Goal: Navigation & Orientation: Find specific page/section

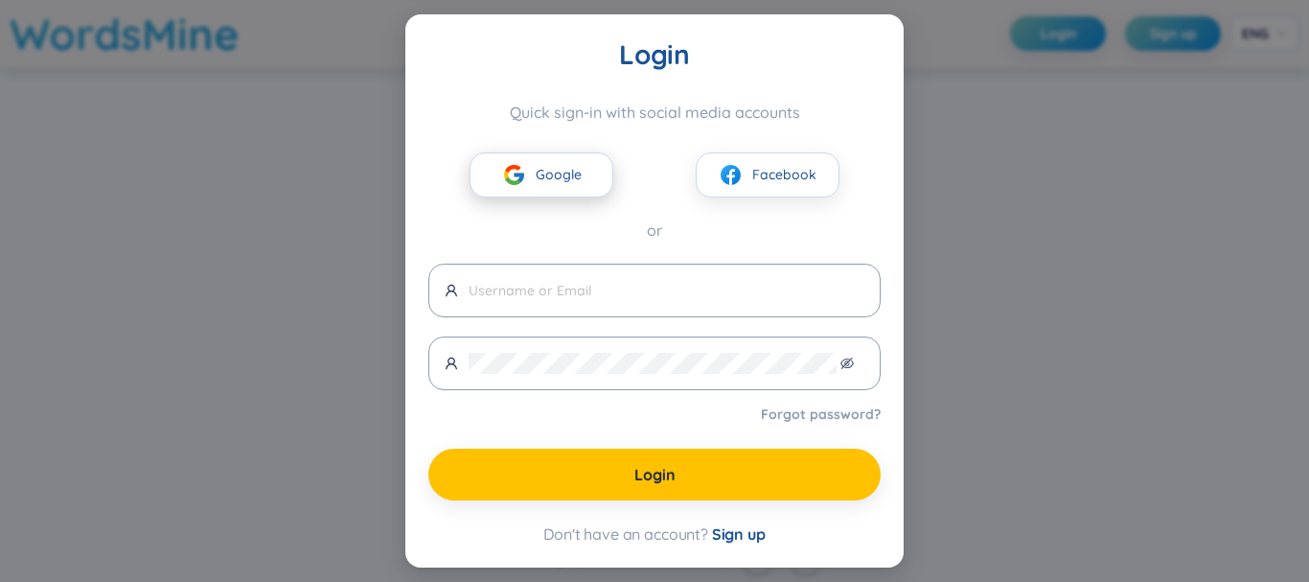
click at [566, 184] on span "Google" at bounding box center [559, 174] width 46 height 21
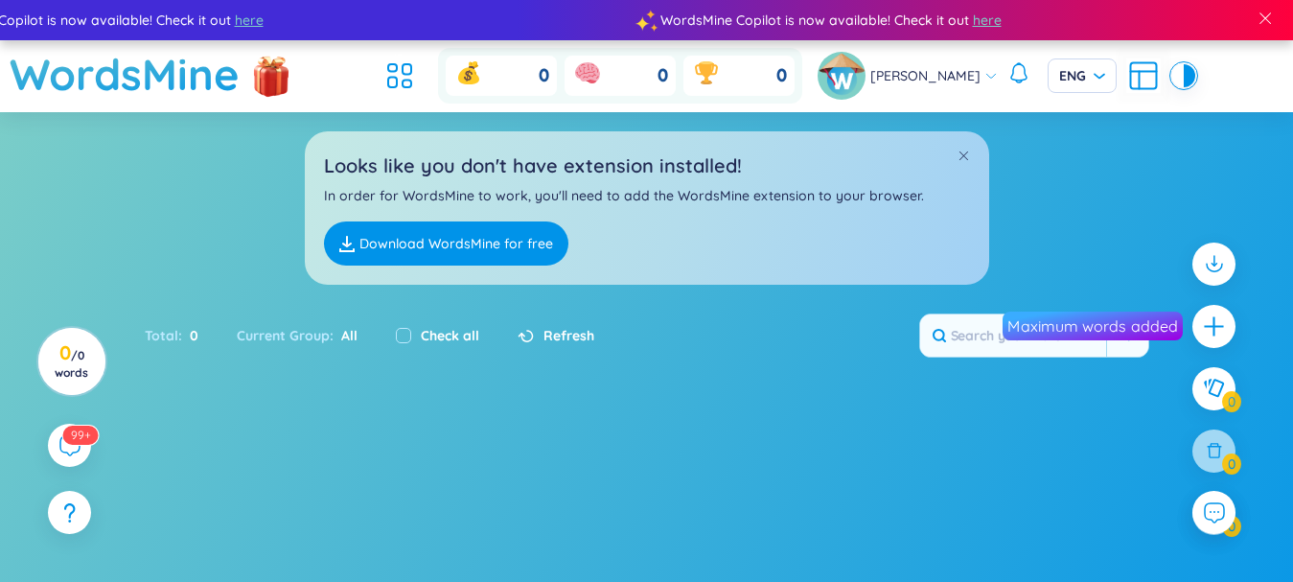
click at [952, 495] on div "Loading data, please wait..." at bounding box center [646, 582] width 1293 height 314
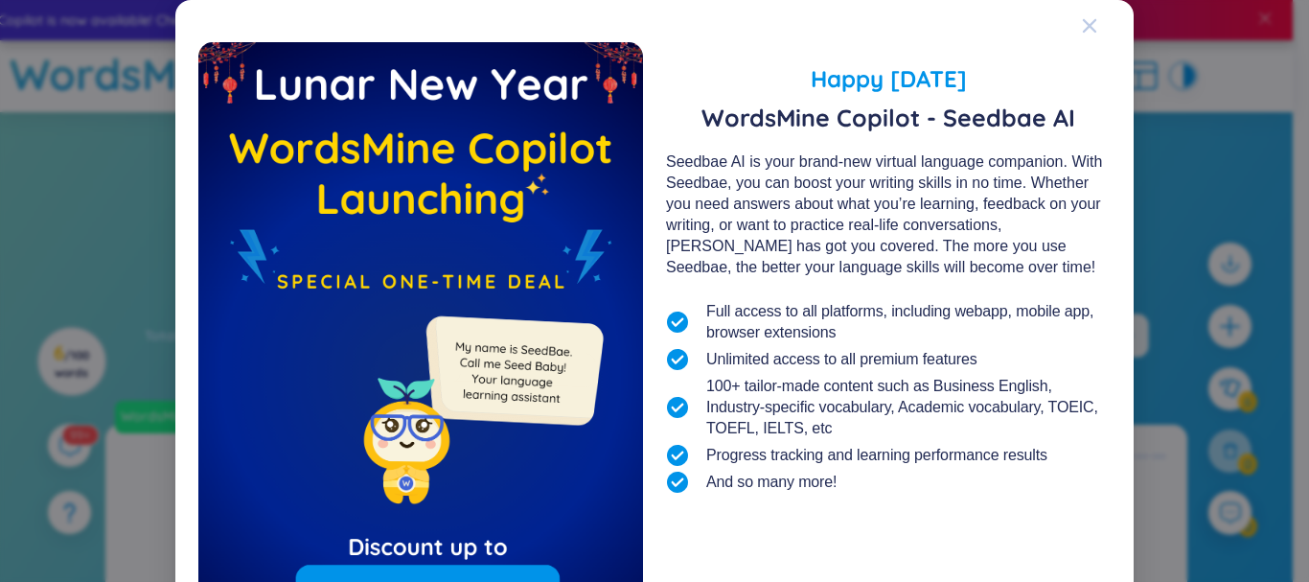
click at [1082, 24] on icon "Close" at bounding box center [1089, 25] width 15 height 15
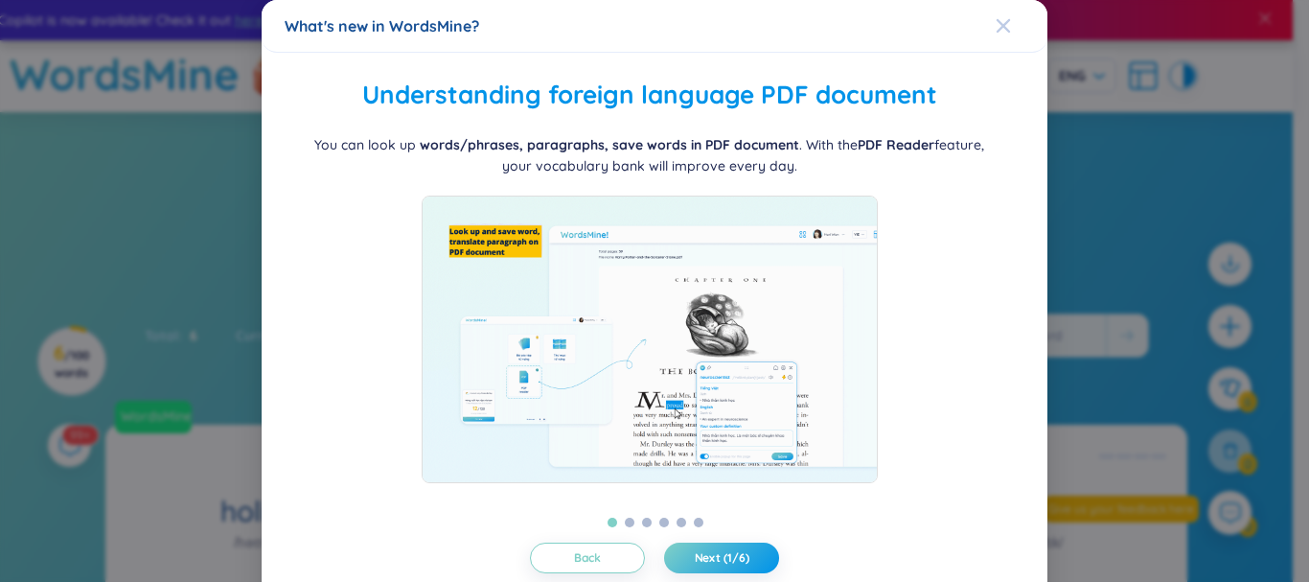
click at [997, 27] on icon "Close" at bounding box center [1003, 25] width 13 height 13
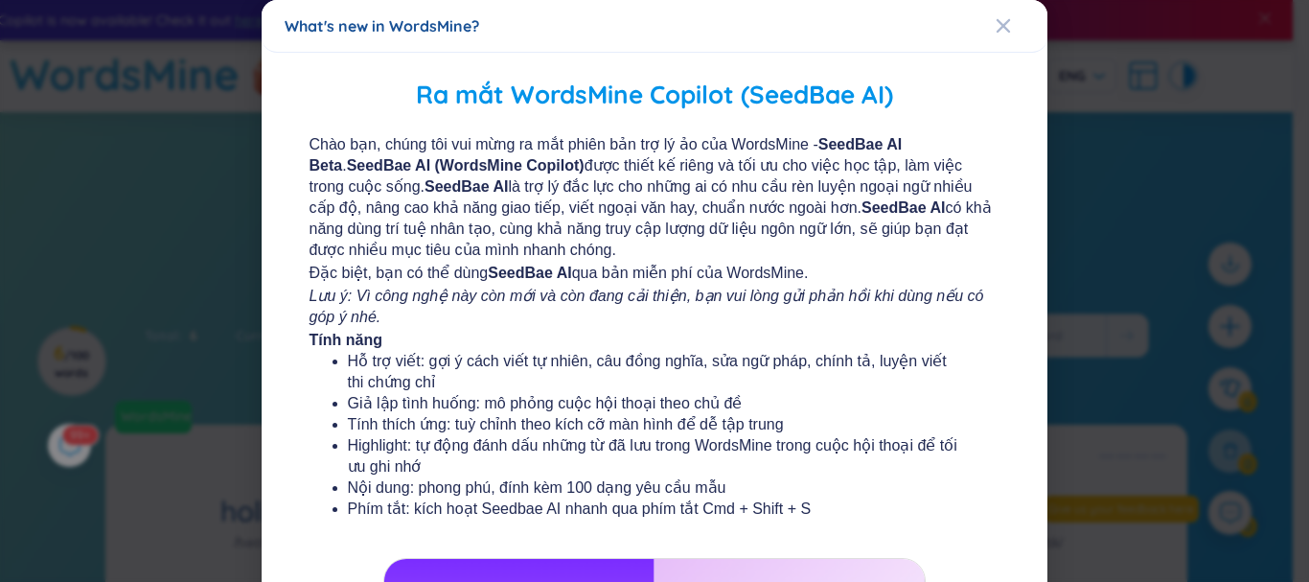
click at [978, 29] on div "What's new in WordsMine?" at bounding box center [655, 25] width 740 height 21
click at [997, 22] on icon "Close" at bounding box center [1003, 25] width 13 height 13
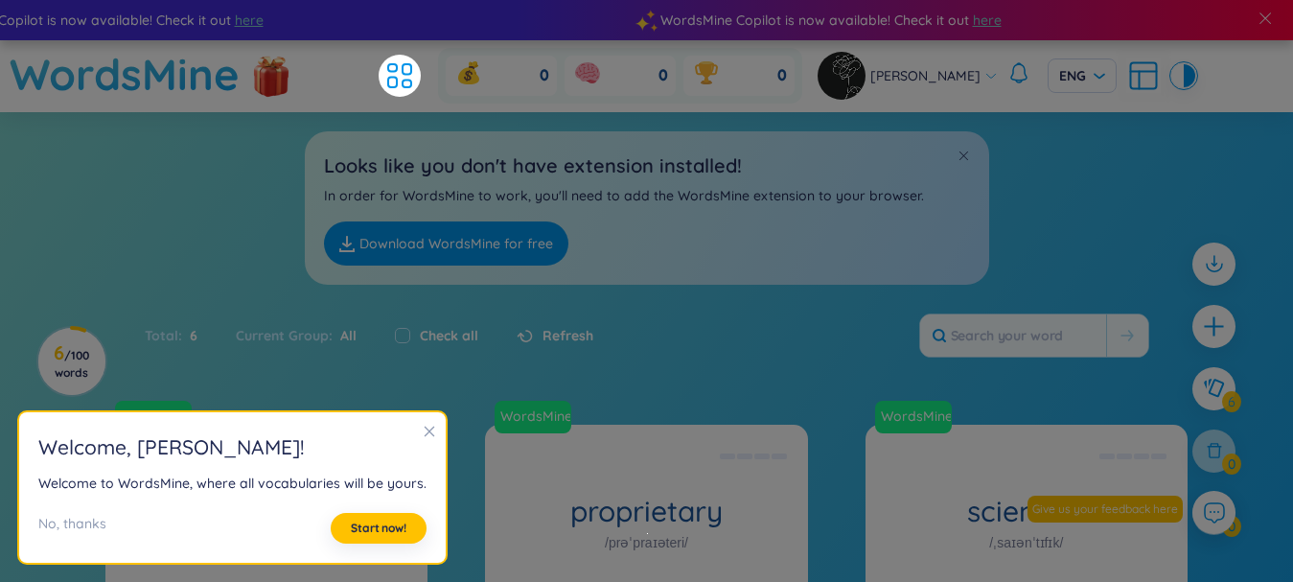
click at [423, 437] on icon "close" at bounding box center [429, 431] width 13 height 13
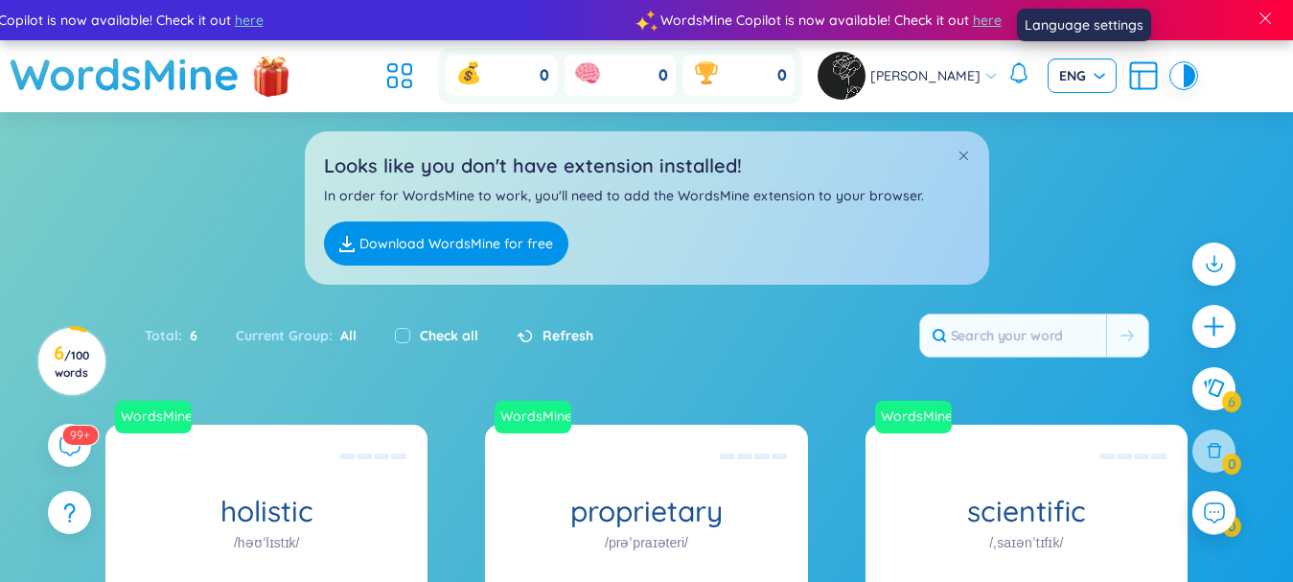
click at [1101, 86] on div "ENG" at bounding box center [1082, 75] width 69 height 35
click at [1087, 109] on div "VIE" at bounding box center [1082, 115] width 46 height 21
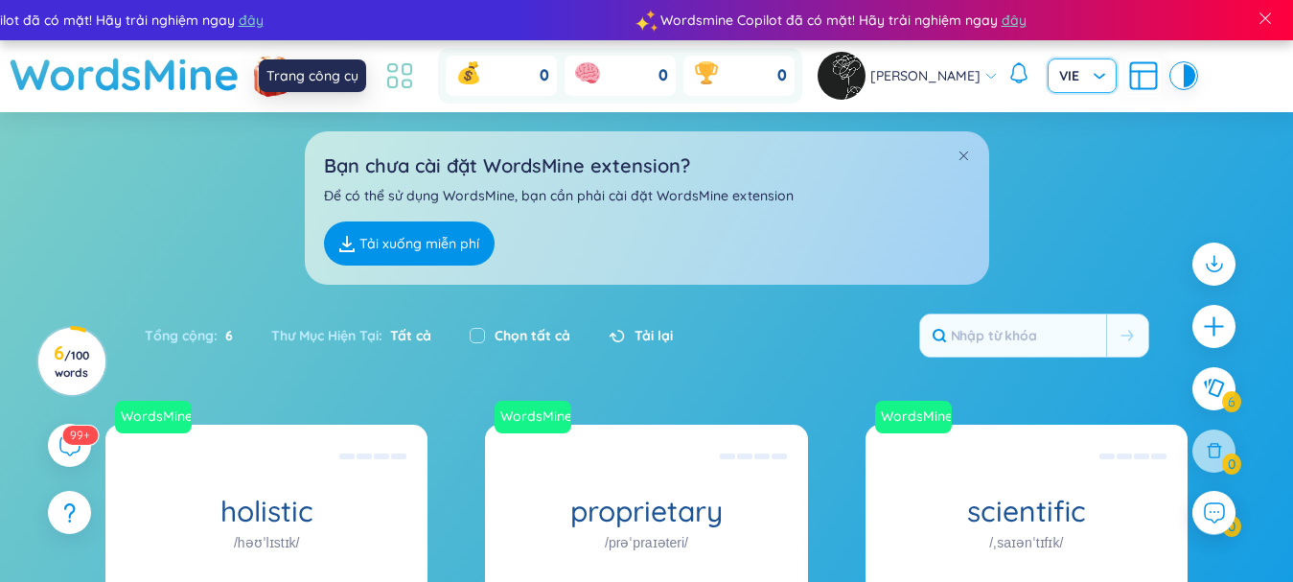
click at [401, 75] on icon at bounding box center [399, 75] width 35 height 35
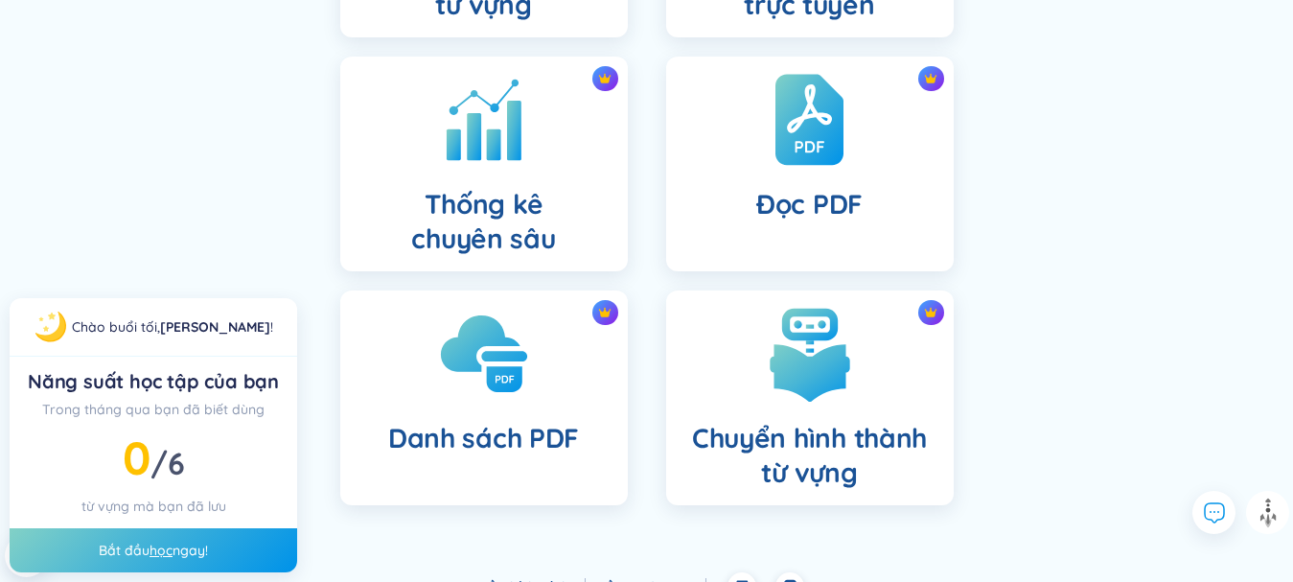
scroll to position [863, 0]
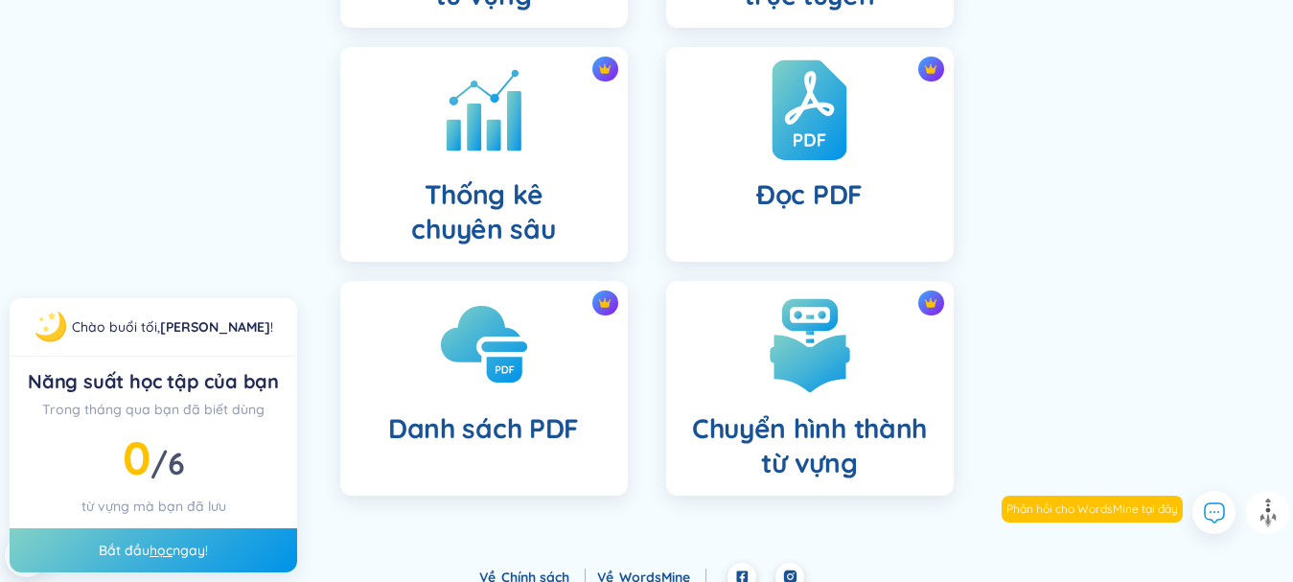
click at [799, 169] on div "Đọc PDF" at bounding box center [810, 154] width 288 height 215
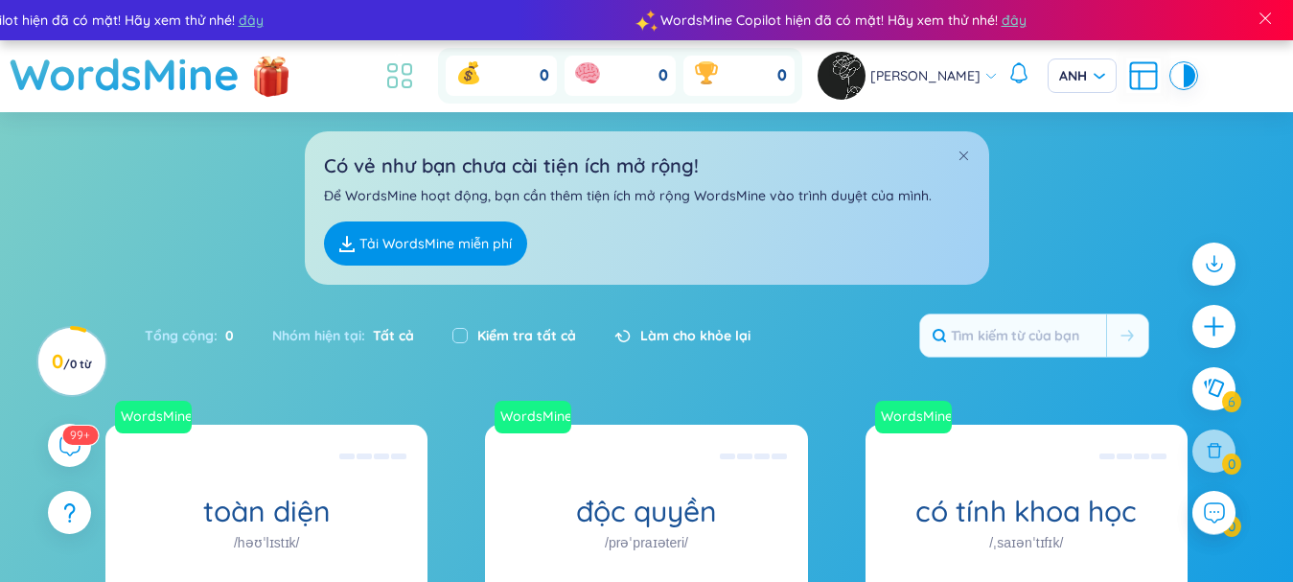
click at [405, 60] on icon at bounding box center [399, 75] width 35 height 35
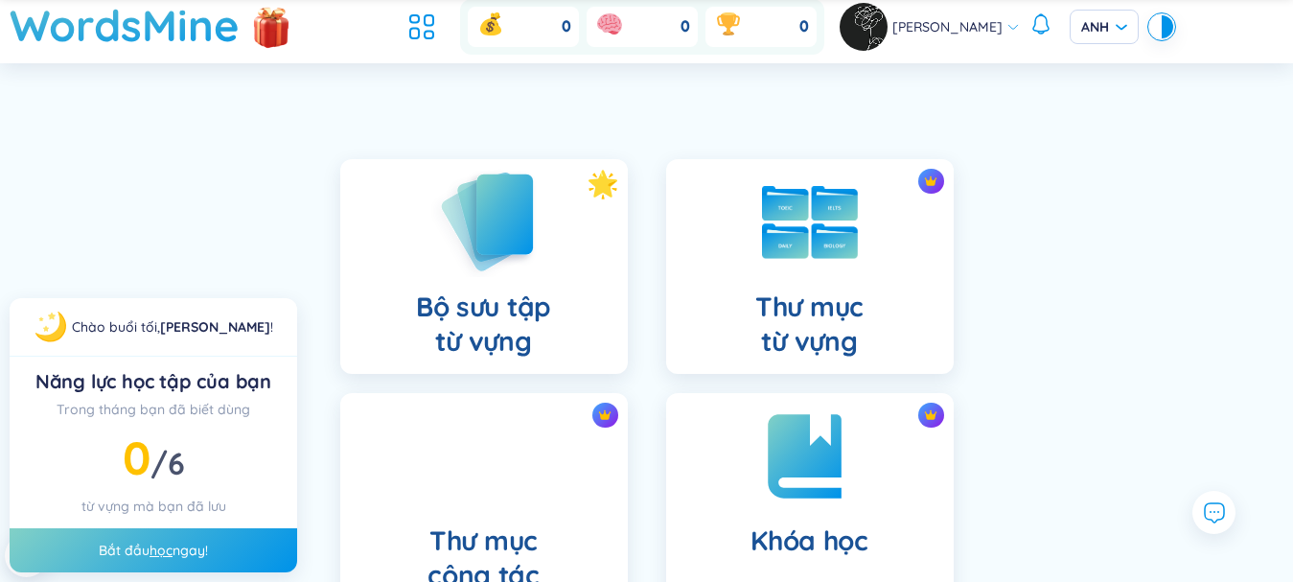
scroll to position [96, 0]
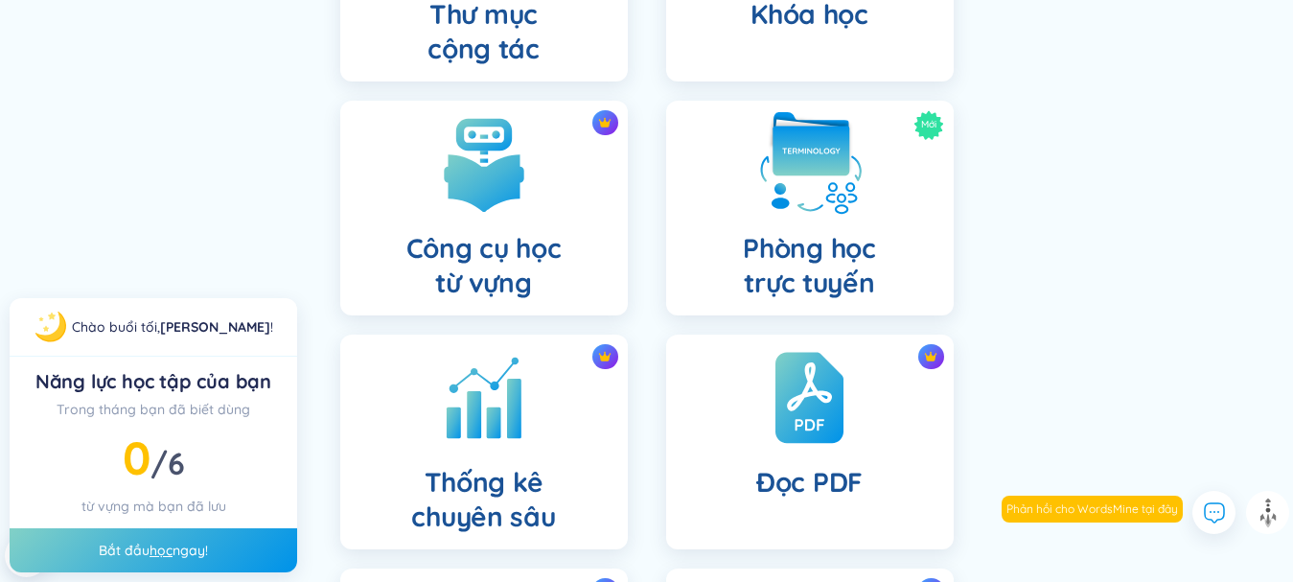
click at [856, 229] on div "Mới Phòng học trực tuyến" at bounding box center [810, 208] width 288 height 215
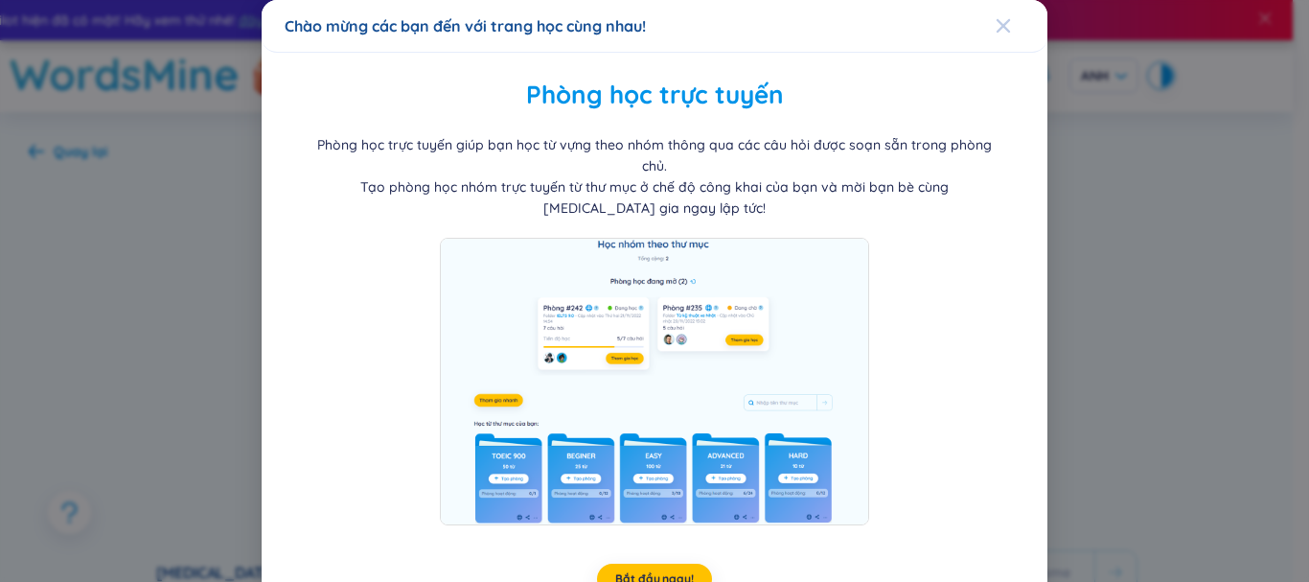
click at [1001, 26] on span "Đóng" at bounding box center [1022, 26] width 52 height 52
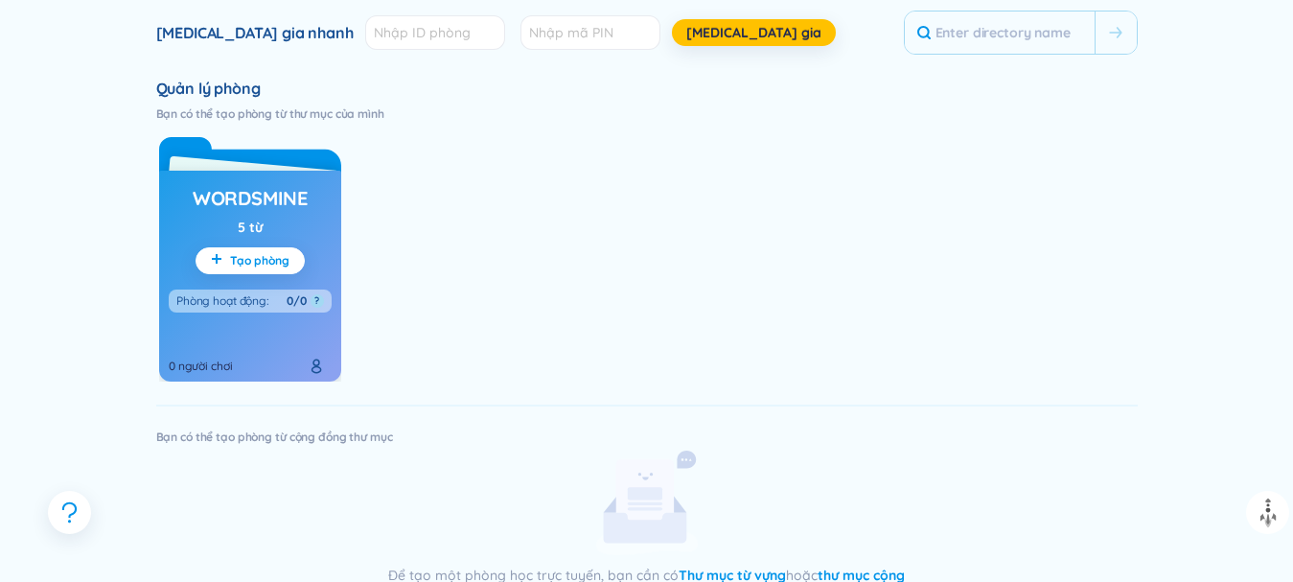
scroll to position [575, 0]
